Goal: Browse casually

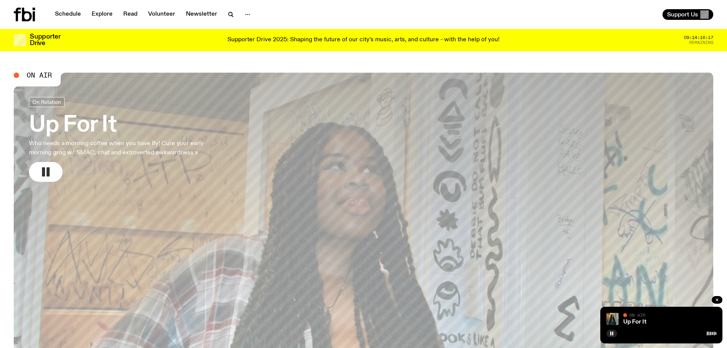
click at [44, 171] on rect "button" at bounding box center [43, 171] width 3 height 9
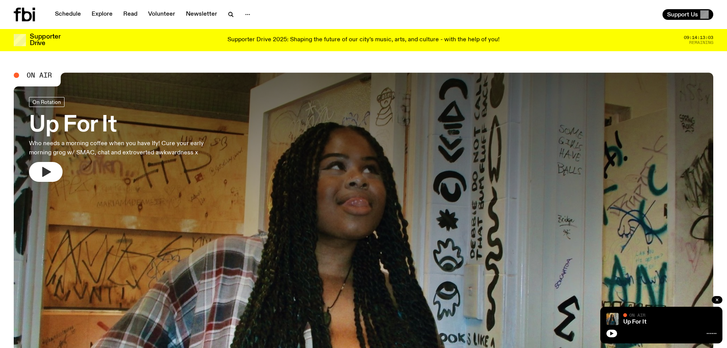
click at [45, 172] on icon "button" at bounding box center [46, 172] width 9 height 10
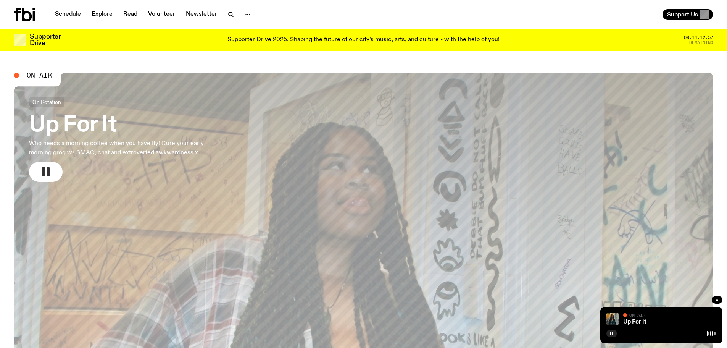
click at [47, 171] on rect "button" at bounding box center [48, 171] width 3 height 9
